Goal: Browse casually

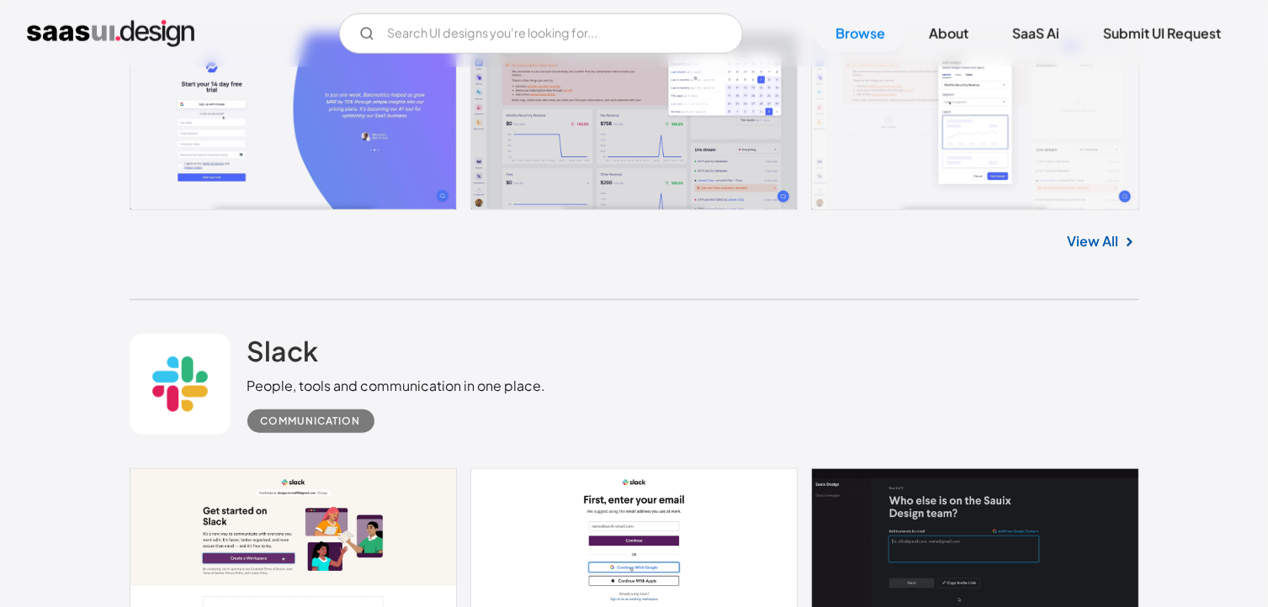
scroll to position [14122, 0]
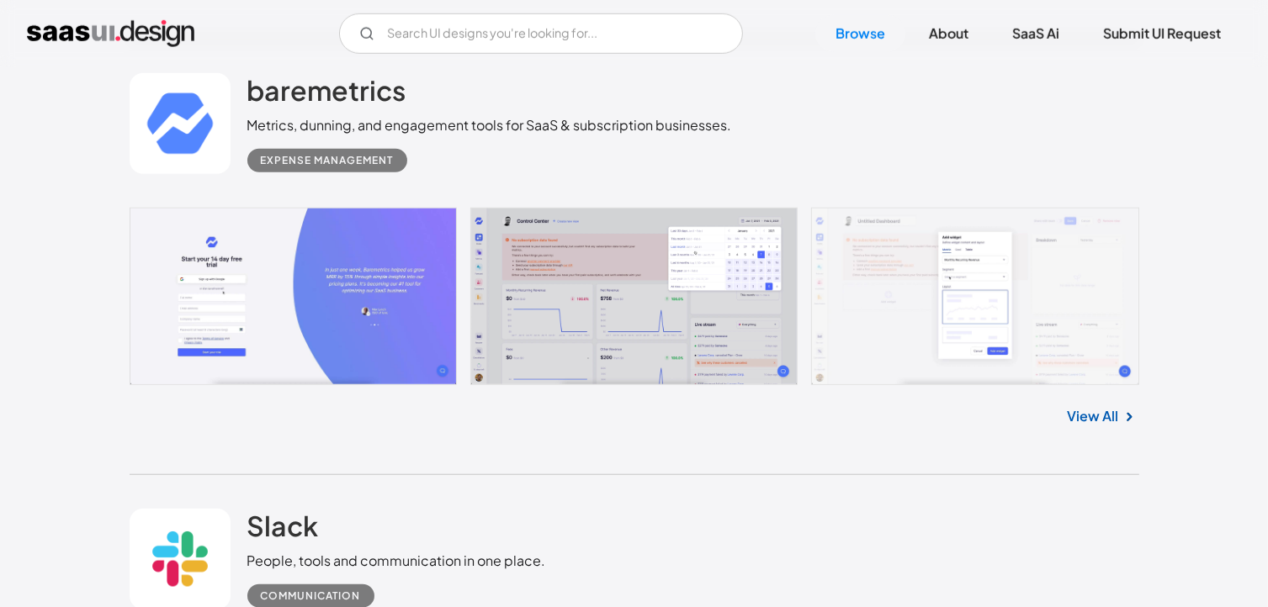
click at [910, 316] on link at bounding box center [635, 297] width 1010 height 178
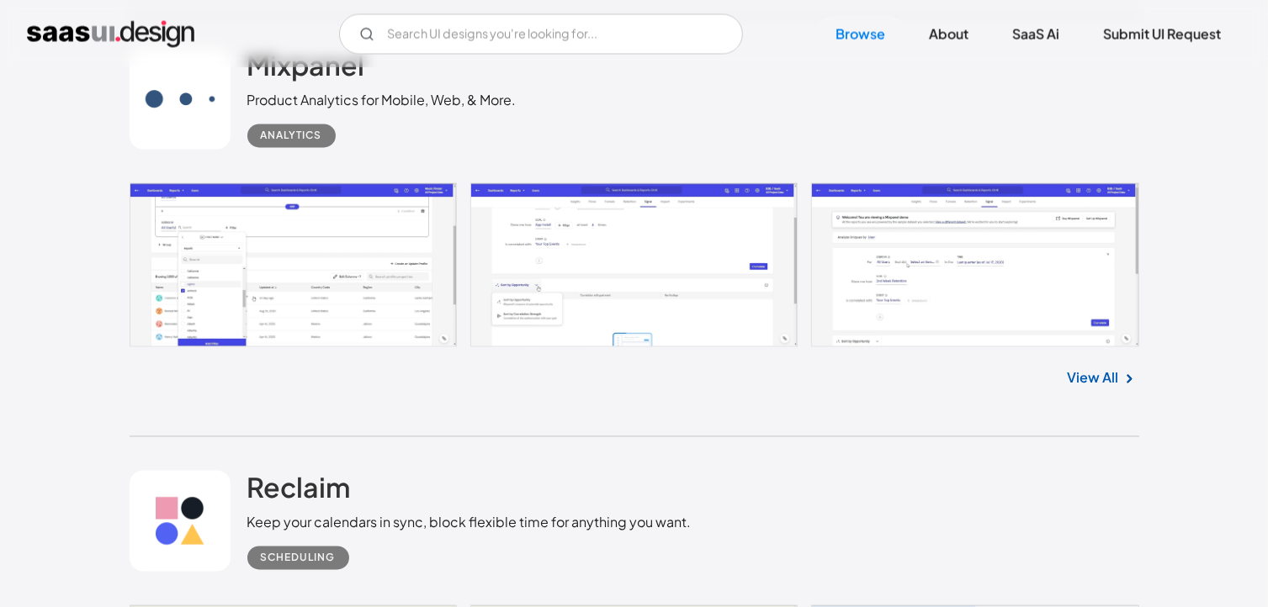
scroll to position [15911, 0]
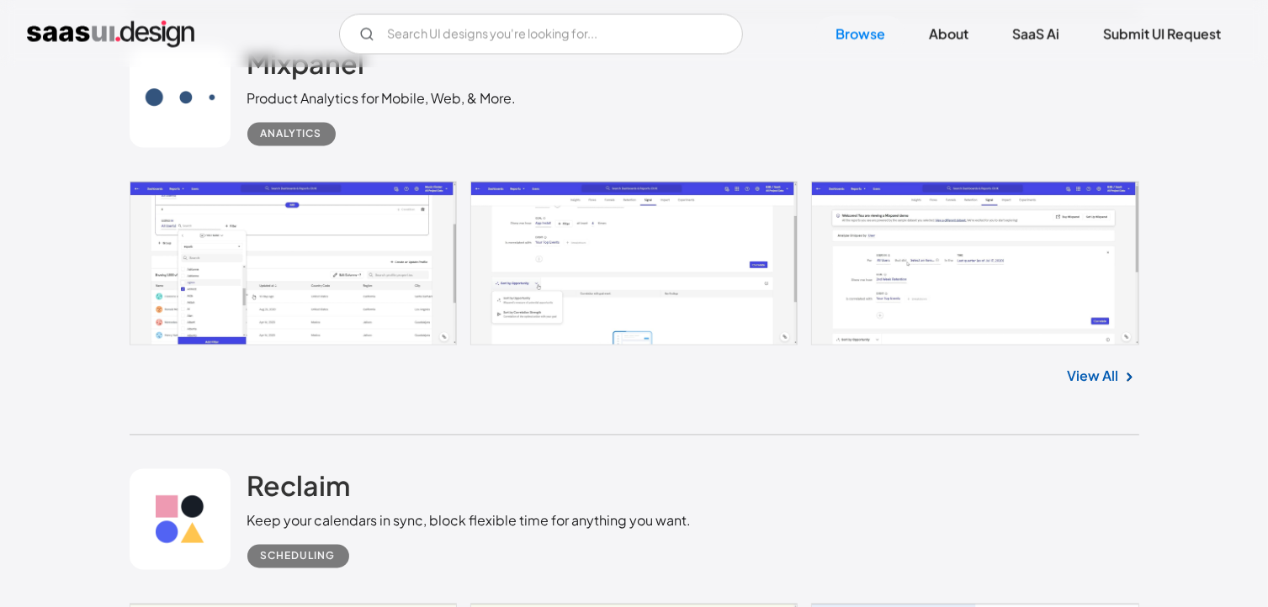
click at [416, 278] on link at bounding box center [635, 263] width 1010 height 164
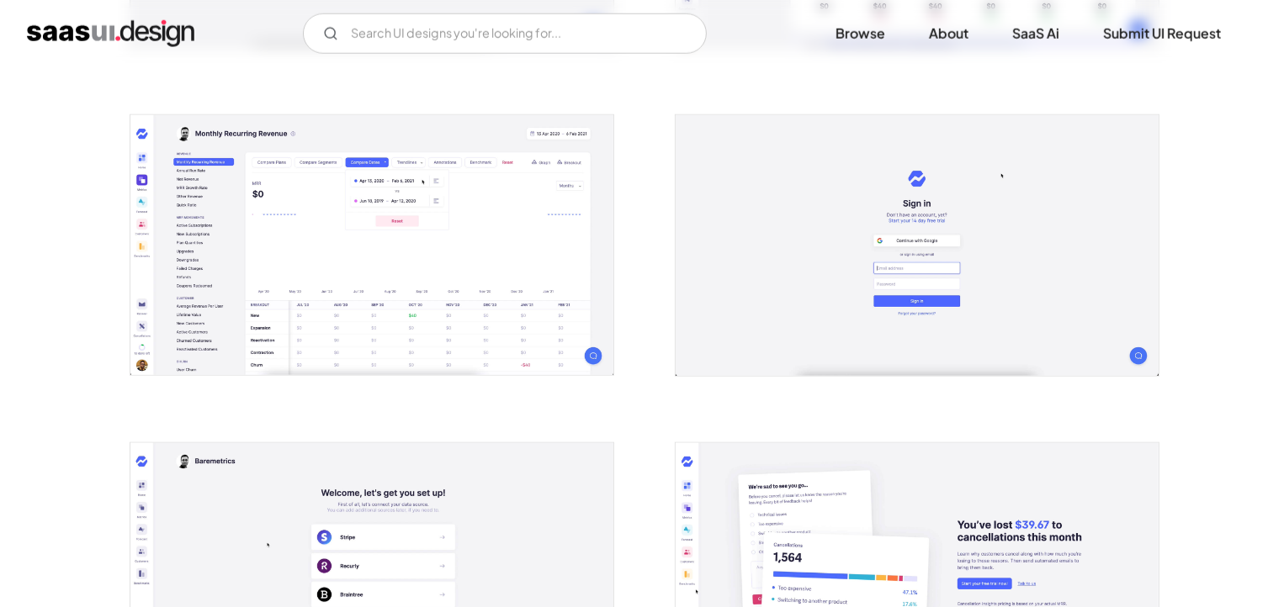
scroll to position [1571, 0]
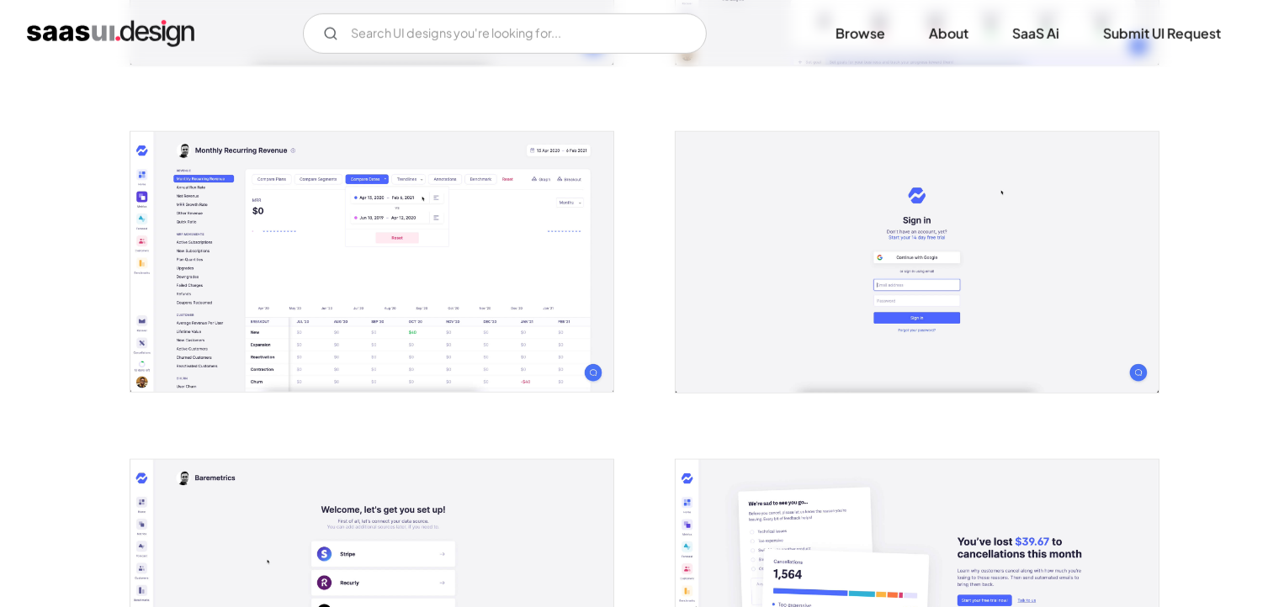
click at [497, 217] on img "open lightbox" at bounding box center [371, 262] width 483 height 260
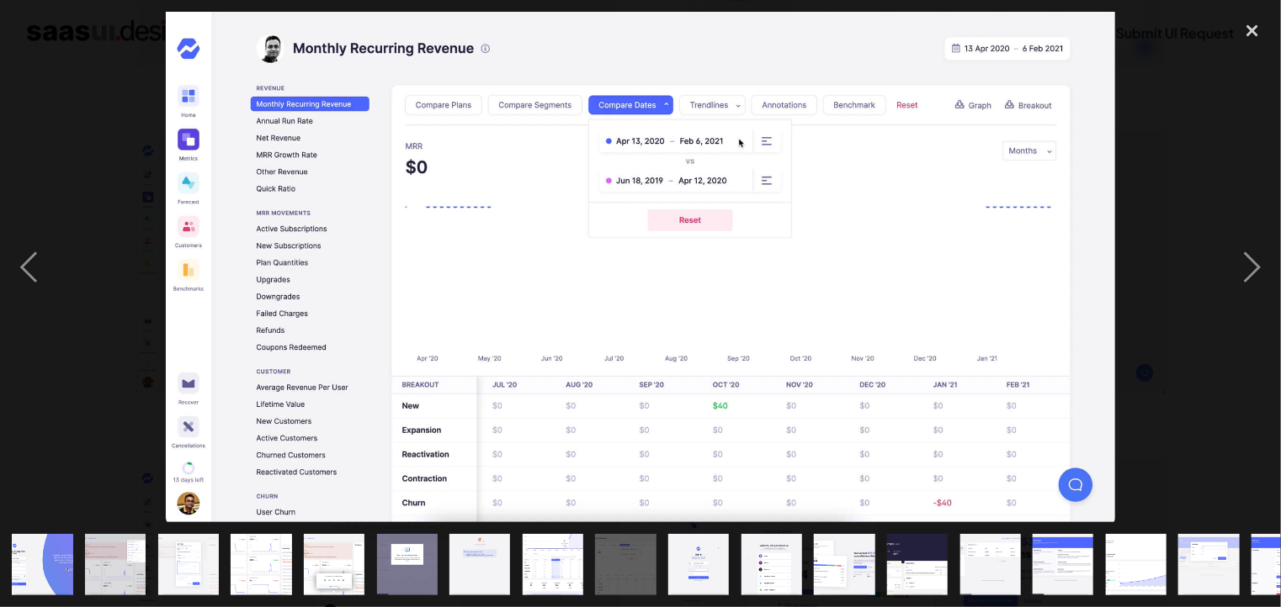
click at [1161, 196] on div at bounding box center [640, 267] width 1281 height 510
